Goal: Obtain resource: Download file/media

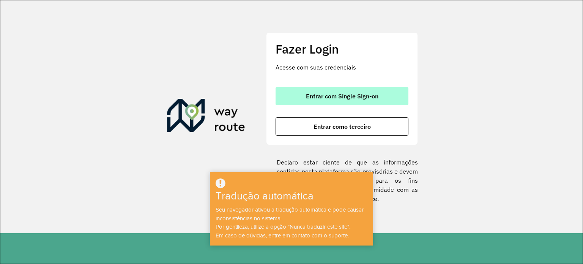
click at [380, 98] on button "Entrar com Single Sign-on" at bounding box center [342, 96] width 133 height 18
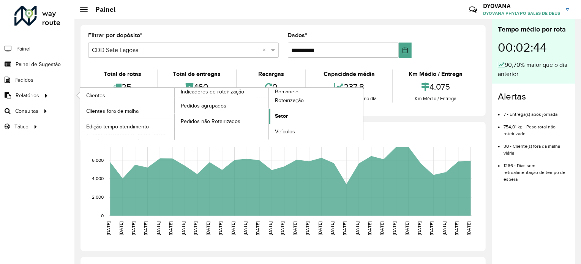
click at [281, 112] on span "Setor" at bounding box center [281, 116] width 13 height 8
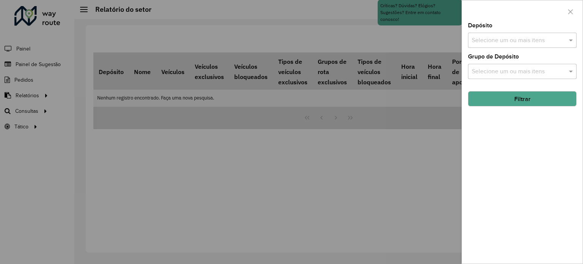
click at [515, 44] on input "text" at bounding box center [518, 40] width 97 height 9
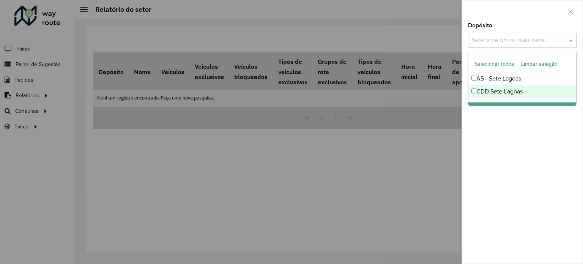
click at [498, 91] on font "CDD Sete Lagoas" at bounding box center [500, 91] width 46 height 6
click at [520, 130] on div "Depósito Selecione um ou mais itens CDD Sete Lagoas × × Grupo de Depósito Selec…" at bounding box center [522, 143] width 121 height 241
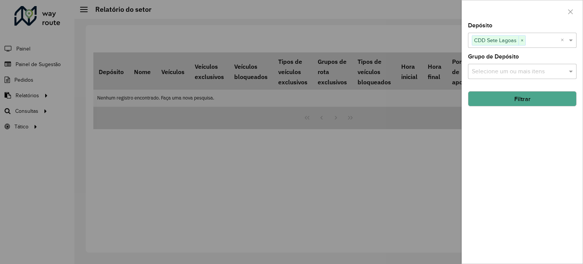
click at [499, 67] on input "text" at bounding box center [518, 71] width 97 height 9
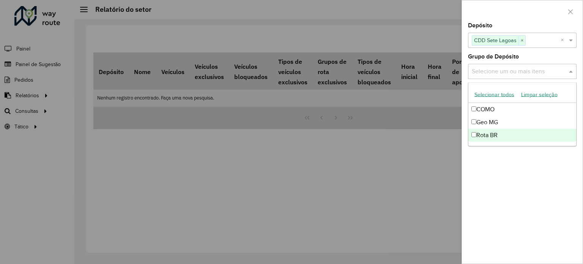
click at [513, 167] on div "Depósito Selecione um ou mais itens CDD Sete Lagoas × × Grupo de Depósito Selec…" at bounding box center [522, 143] width 121 height 241
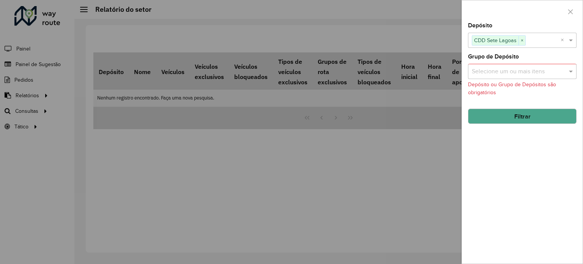
click at [519, 109] on button "Filtrar" at bounding box center [522, 116] width 109 height 15
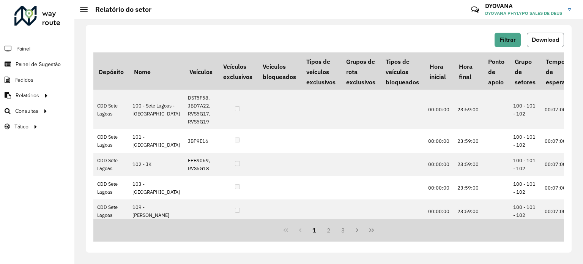
click at [543, 39] on font "Download" at bounding box center [545, 39] width 27 height 6
